Goal: Task Accomplishment & Management: Complete application form

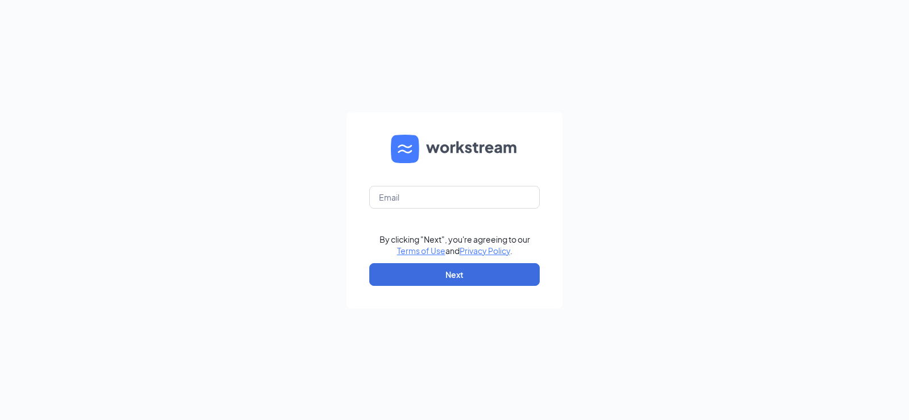
click at [440, 209] on form "By clicking "Next", you're agreeing to our Terms of Use and Privacy Policy . Ne…" at bounding box center [454, 210] width 216 height 196
click at [440, 193] on input "text" at bounding box center [454, 197] width 170 height 23
type input "srp228@srpihop.com"
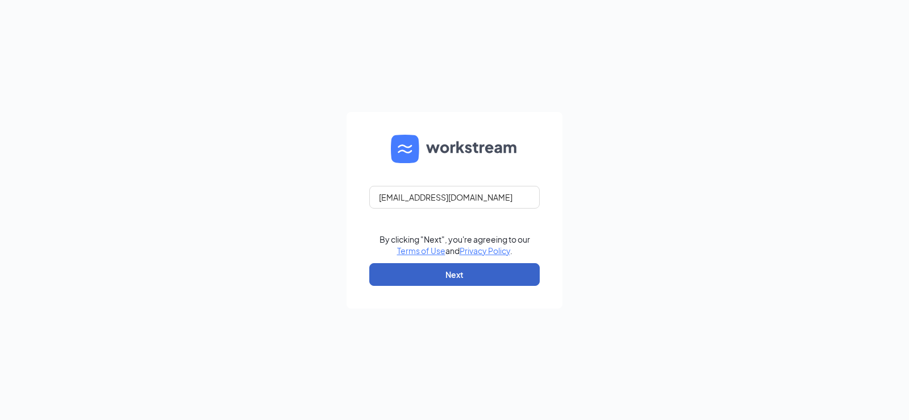
click at [444, 270] on button "Next" at bounding box center [454, 274] width 170 height 23
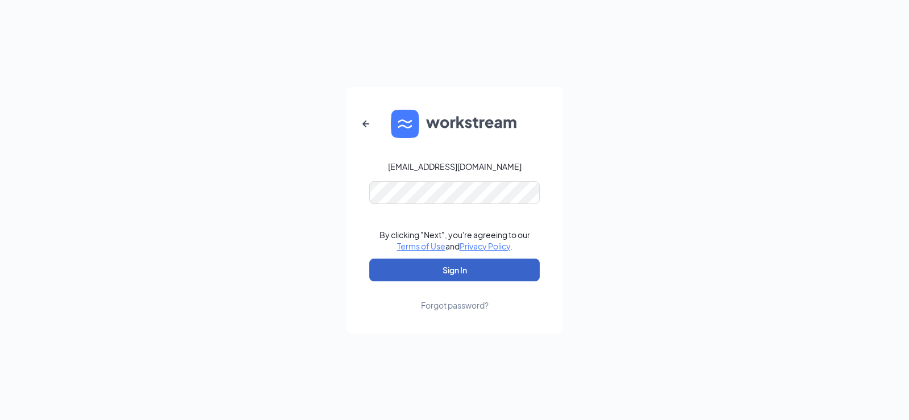
drag, startPoint x: 441, startPoint y: 265, endPoint x: 484, endPoint y: 254, distance: 44.1
click at [443, 265] on button "Sign In" at bounding box center [454, 269] width 170 height 23
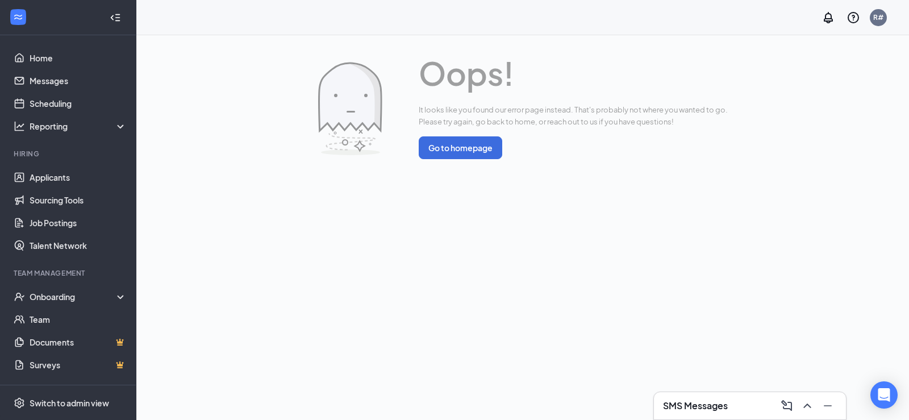
click at [720, 395] on div "SMS Messages" at bounding box center [750, 405] width 192 height 27
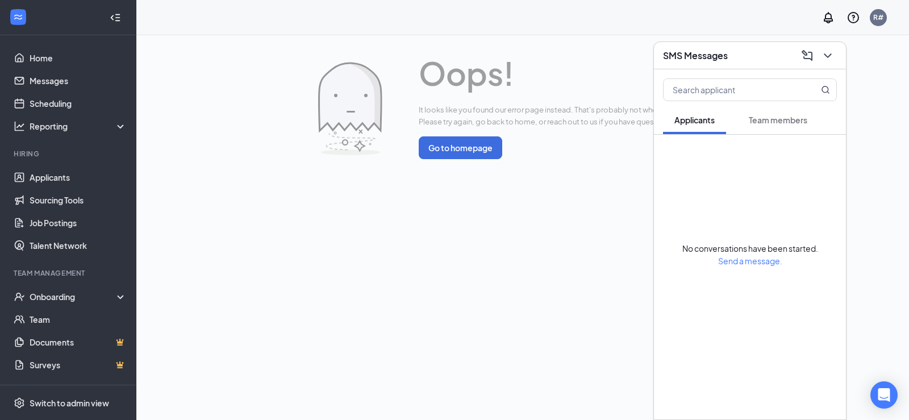
click at [543, 342] on div "Oops! It looks like you found our error page instead. That's probably not where…" at bounding box center [522, 227] width 772 height 384
click at [59, 178] on link "Applicants" at bounding box center [78, 177] width 97 height 23
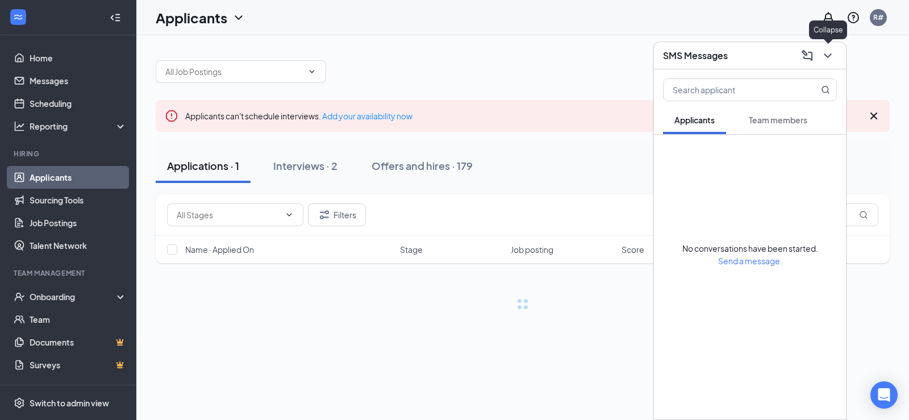
click at [832, 58] on icon "ChevronDown" at bounding box center [828, 56] width 14 height 14
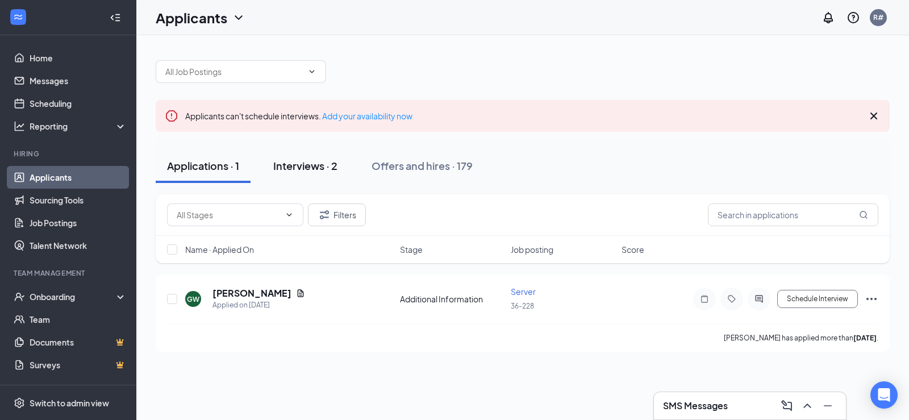
click at [304, 168] on div "Interviews · 2" at bounding box center [305, 165] width 64 height 14
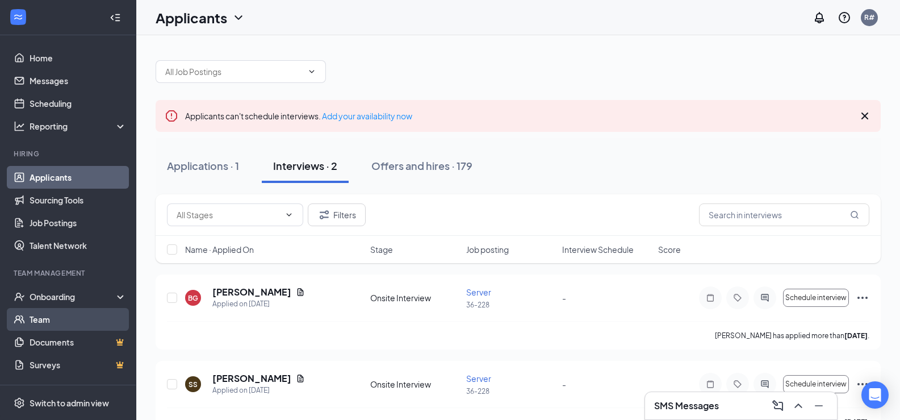
scroll to position [47, 0]
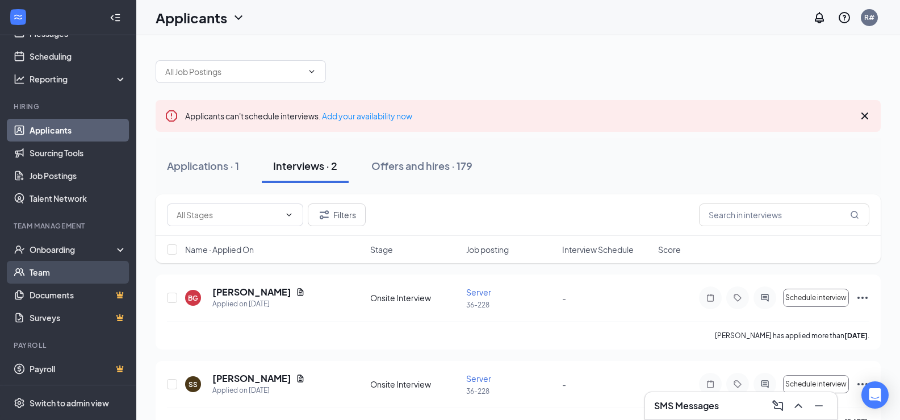
click at [57, 277] on link "Team" at bounding box center [78, 272] width 97 height 23
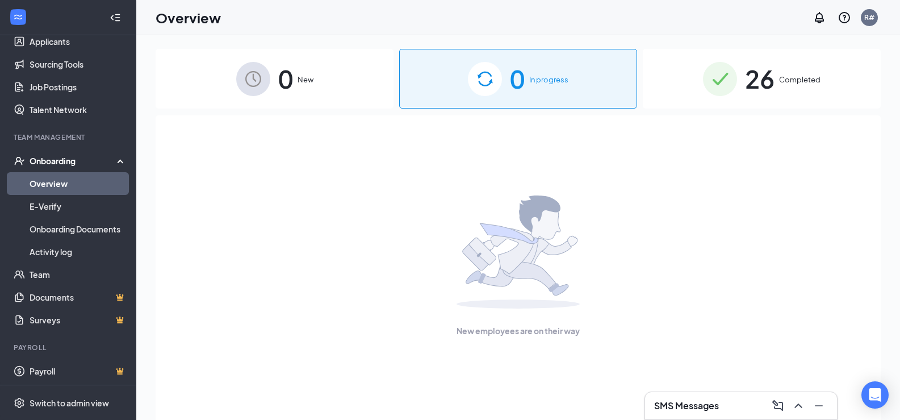
scroll to position [138, 0]
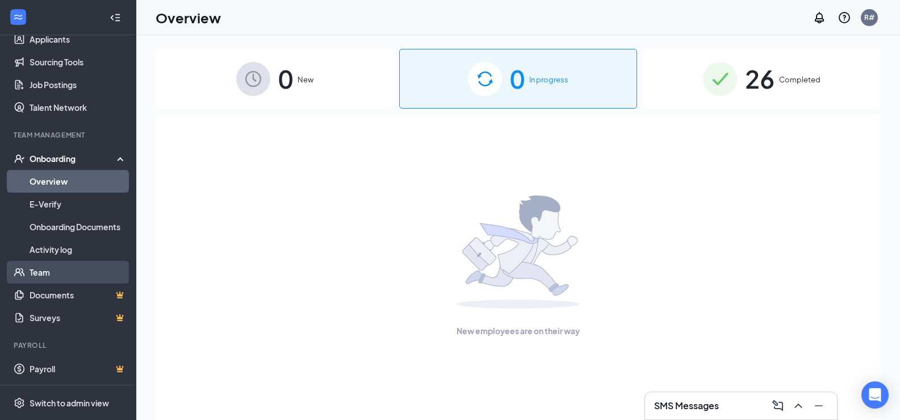
click at [58, 271] on link "Team" at bounding box center [78, 272] width 97 height 23
